Goal: Information Seeking & Learning: Check status

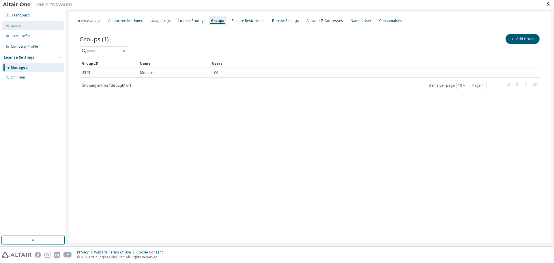
click at [18, 25] on div "Users" at bounding box center [16, 25] width 10 height 5
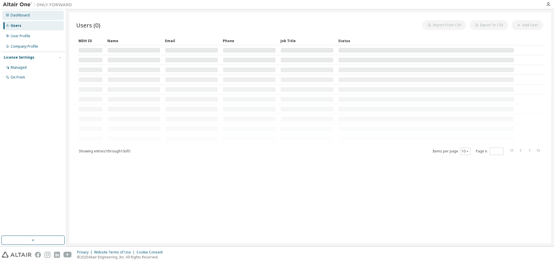
click at [19, 16] on div "Dashboard" at bounding box center [20, 15] width 19 height 5
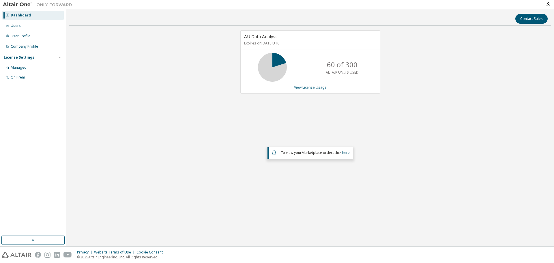
click at [300, 88] on link "View License Usage" at bounding box center [310, 87] width 33 height 5
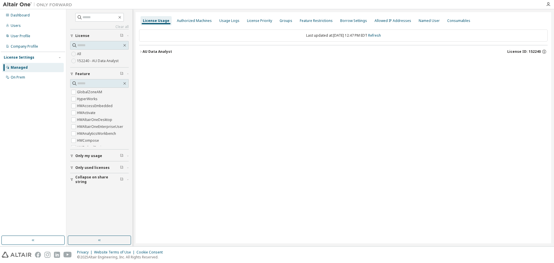
click at [140, 51] on icon "button" at bounding box center [140, 51] width 3 height 3
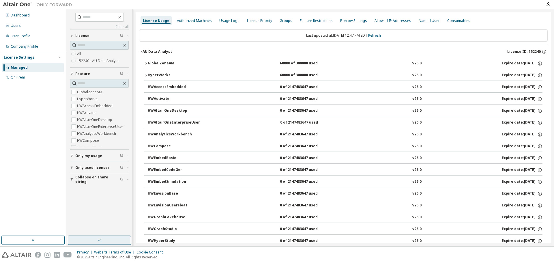
click at [93, 238] on button "button" at bounding box center [99, 240] width 63 height 9
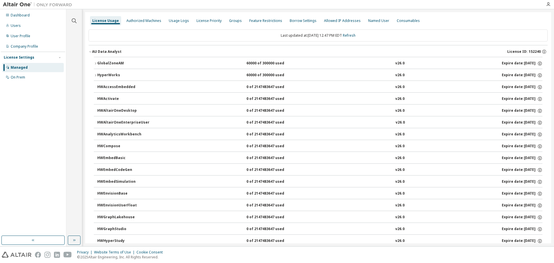
click at [95, 64] on icon "button" at bounding box center [95, 63] width 3 height 3
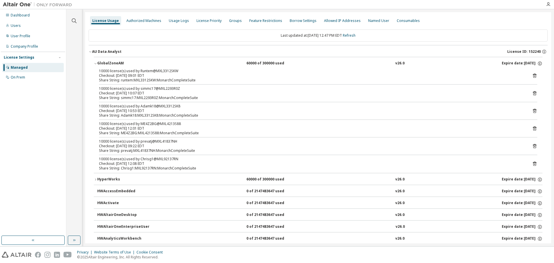
click at [232, 75] on div "Checkout: [DATE] 09:01 EDT" at bounding box center [311, 75] width 425 height 5
click at [534, 76] on icon at bounding box center [534, 75] width 1 height 1
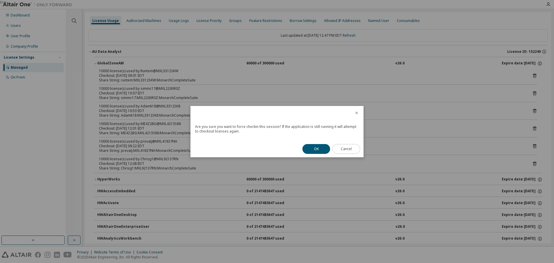
click at [342, 148] on button "Cancel" at bounding box center [347, 149] width 28 height 10
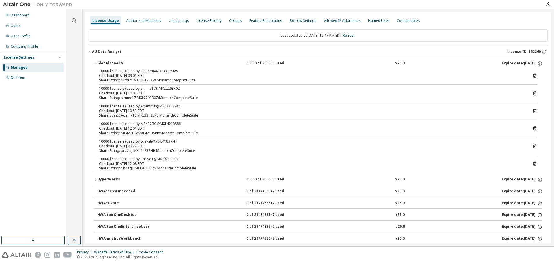
click at [90, 52] on icon "button" at bounding box center [90, 51] width 3 height 3
